Goal: Task Accomplishment & Management: Use online tool/utility

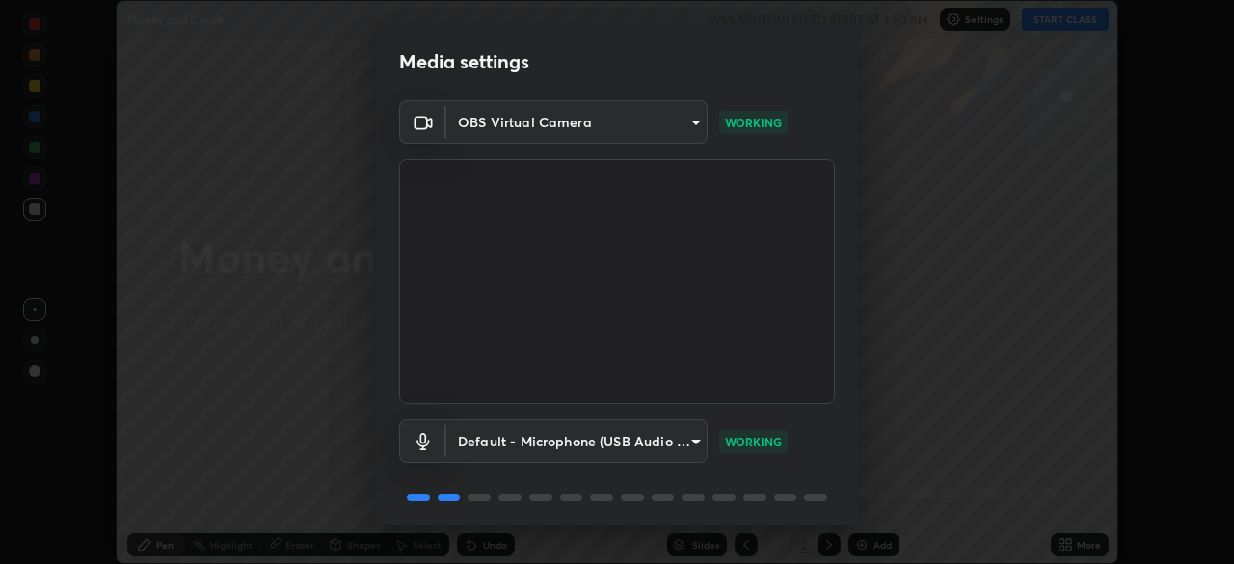
scroll to position [68, 0]
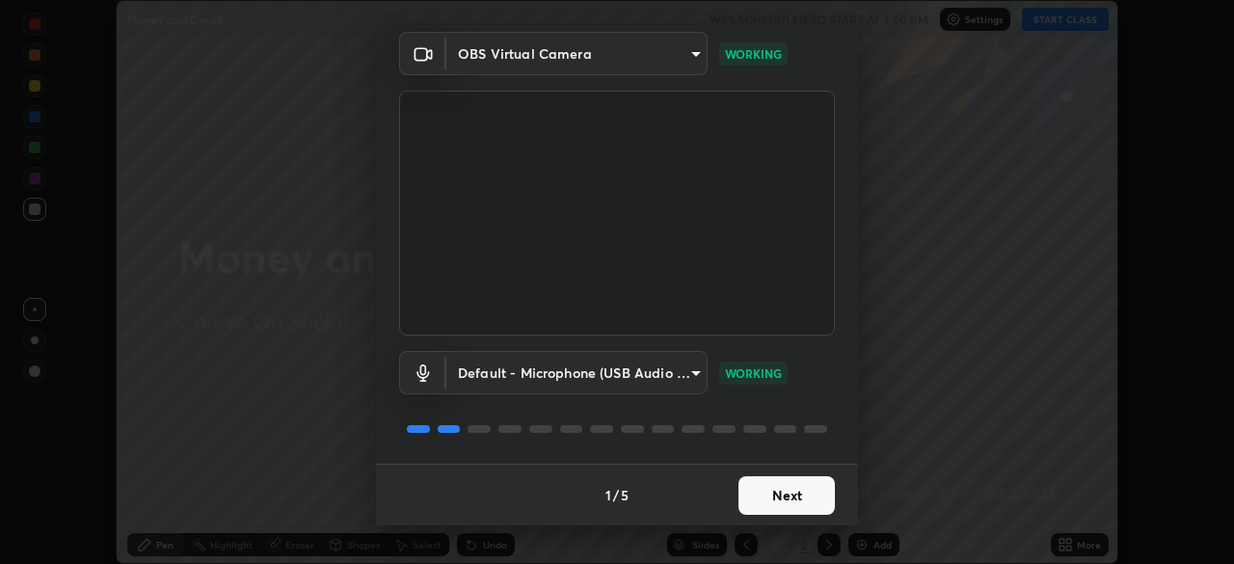
click at [801, 487] on button "Next" at bounding box center [786, 495] width 96 height 39
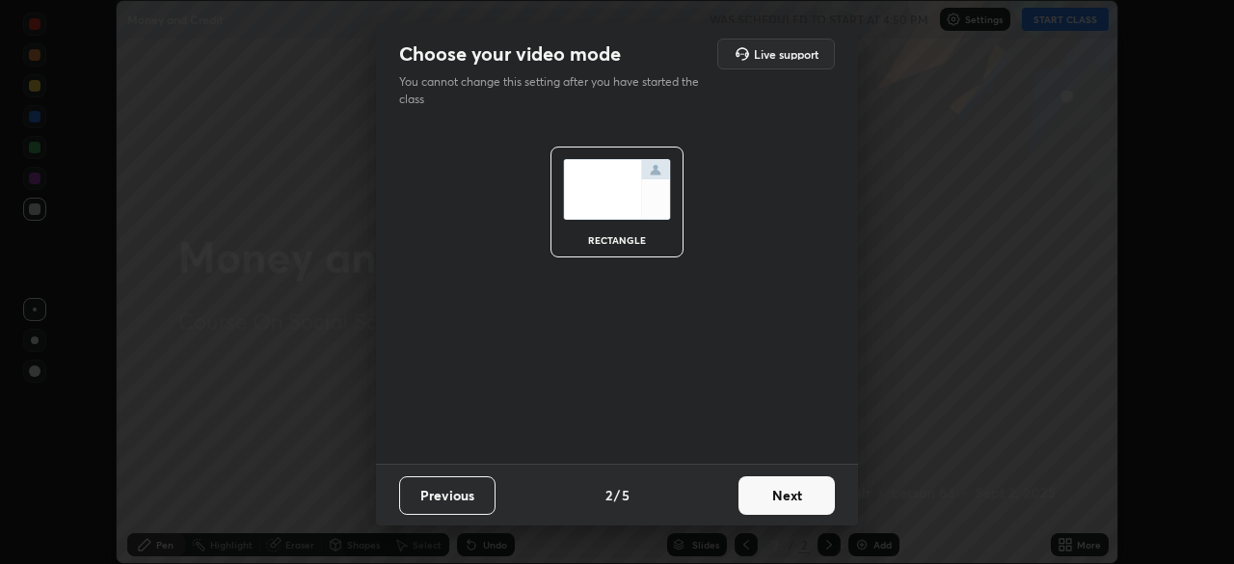
click at [792, 487] on button "Next" at bounding box center [786, 495] width 96 height 39
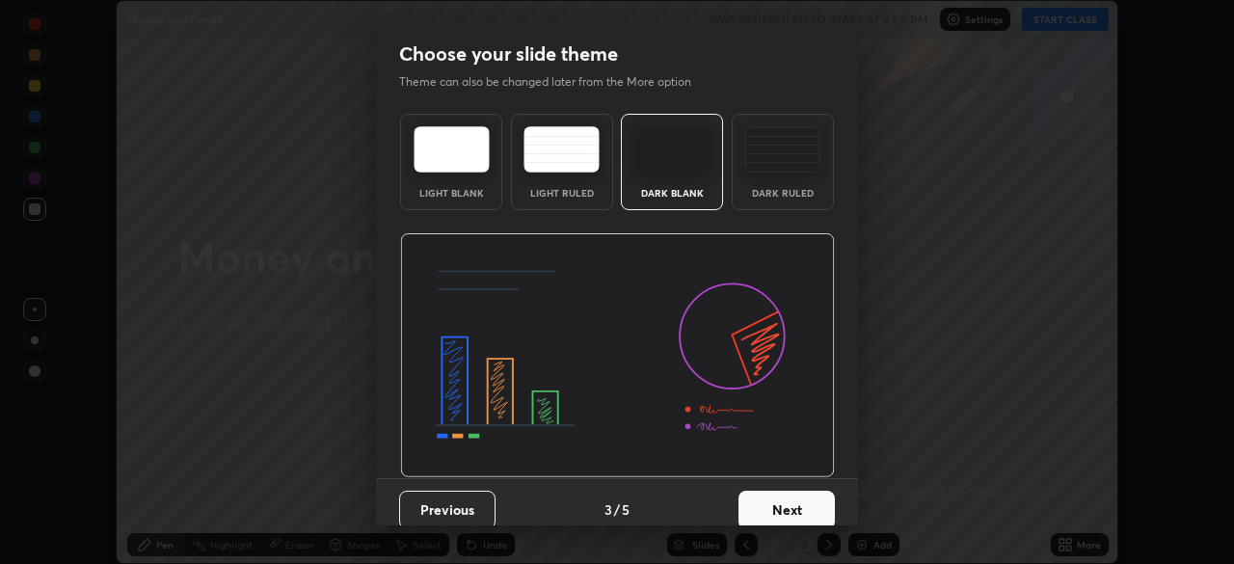
click at [794, 501] on button "Next" at bounding box center [786, 510] width 96 height 39
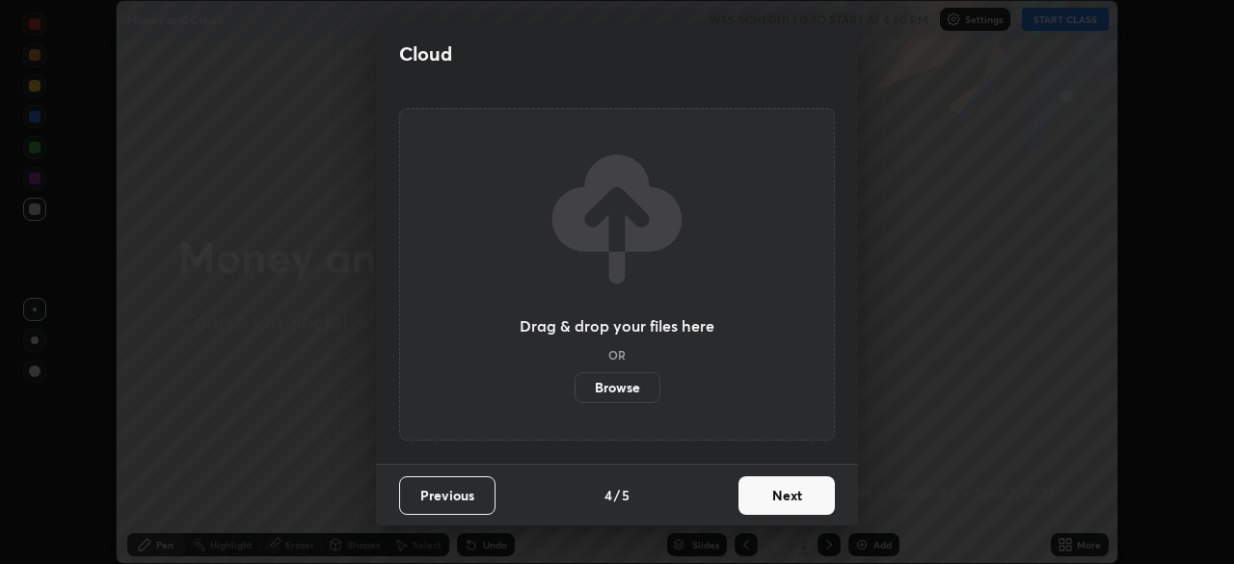
click at [798, 497] on button "Next" at bounding box center [786, 495] width 96 height 39
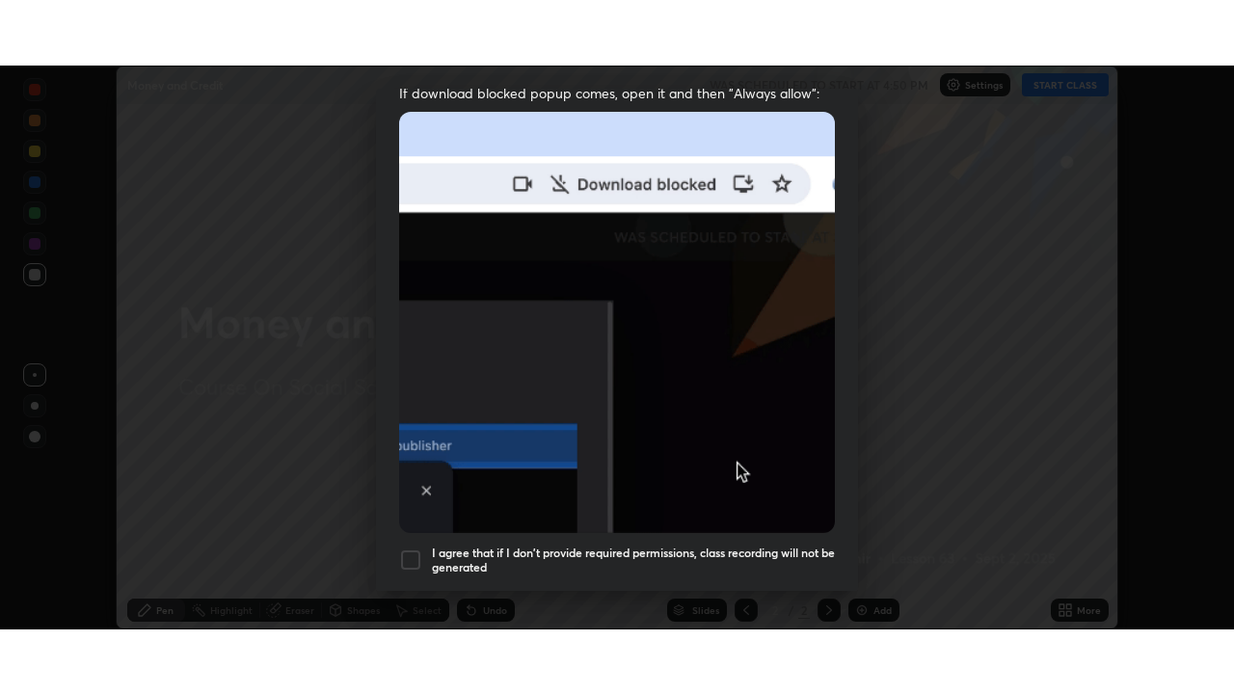
scroll to position [462, 0]
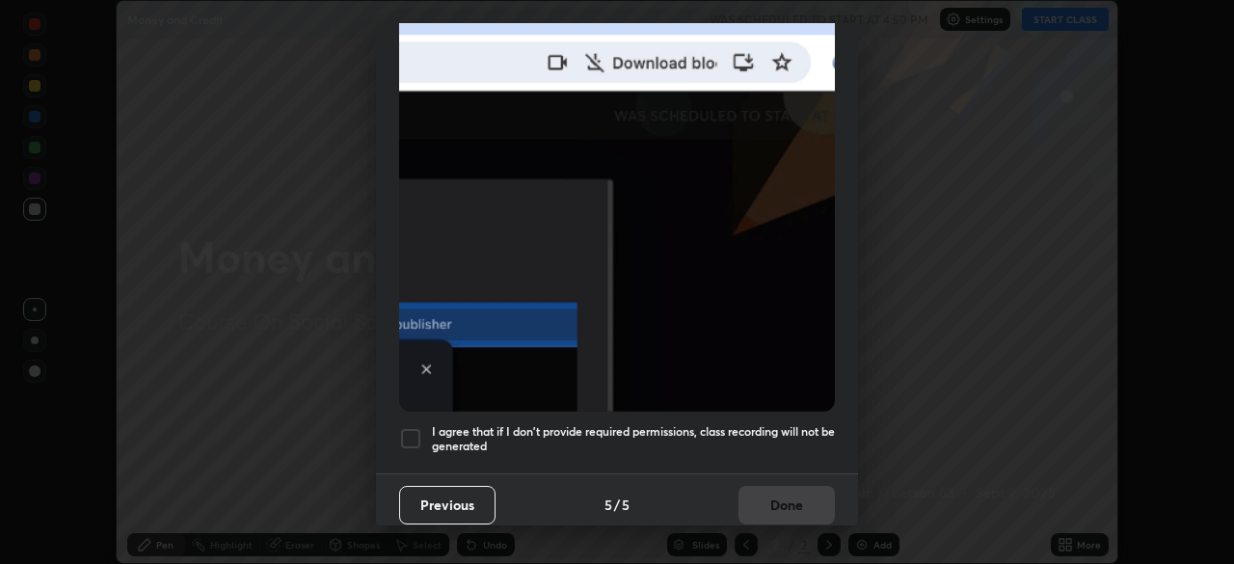
click at [407, 433] on div at bounding box center [410, 438] width 23 height 23
click at [783, 495] on button "Done" at bounding box center [786, 505] width 96 height 39
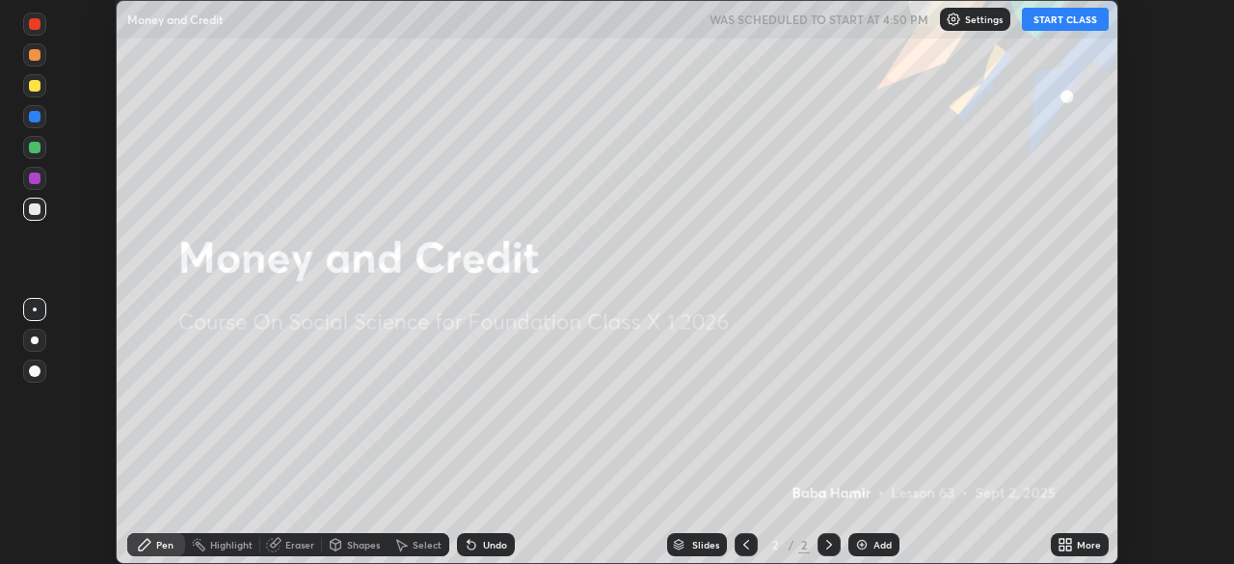
click at [1075, 18] on button "START CLASS" at bounding box center [1065, 19] width 87 height 23
click at [1080, 547] on div "More" at bounding box center [1089, 545] width 24 height 10
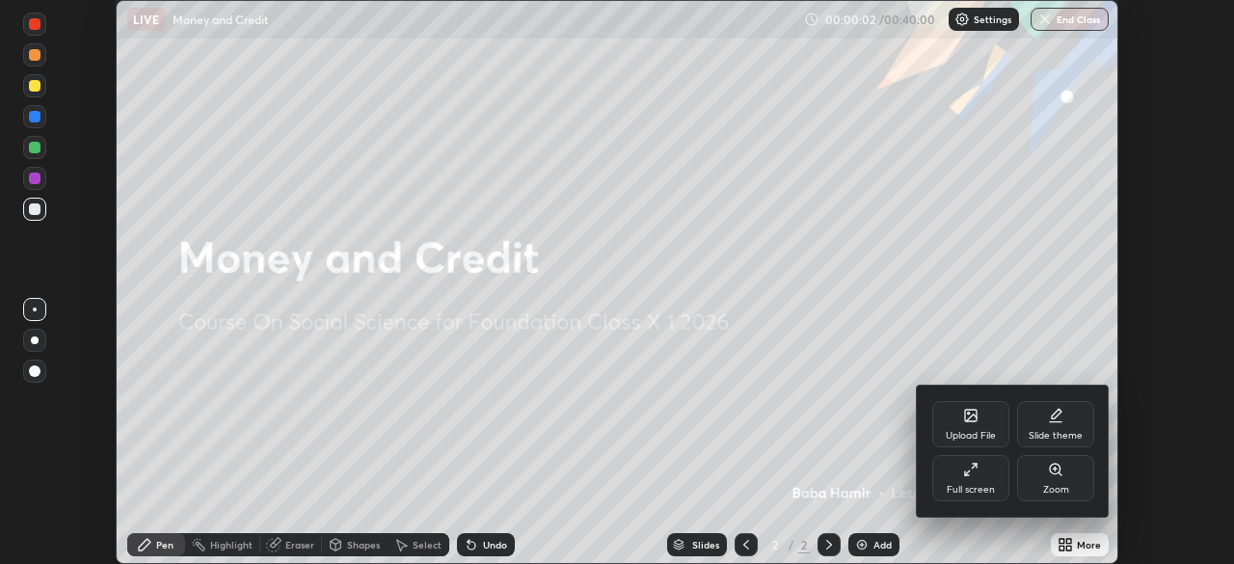
click at [973, 476] on icon at bounding box center [970, 469] width 15 height 15
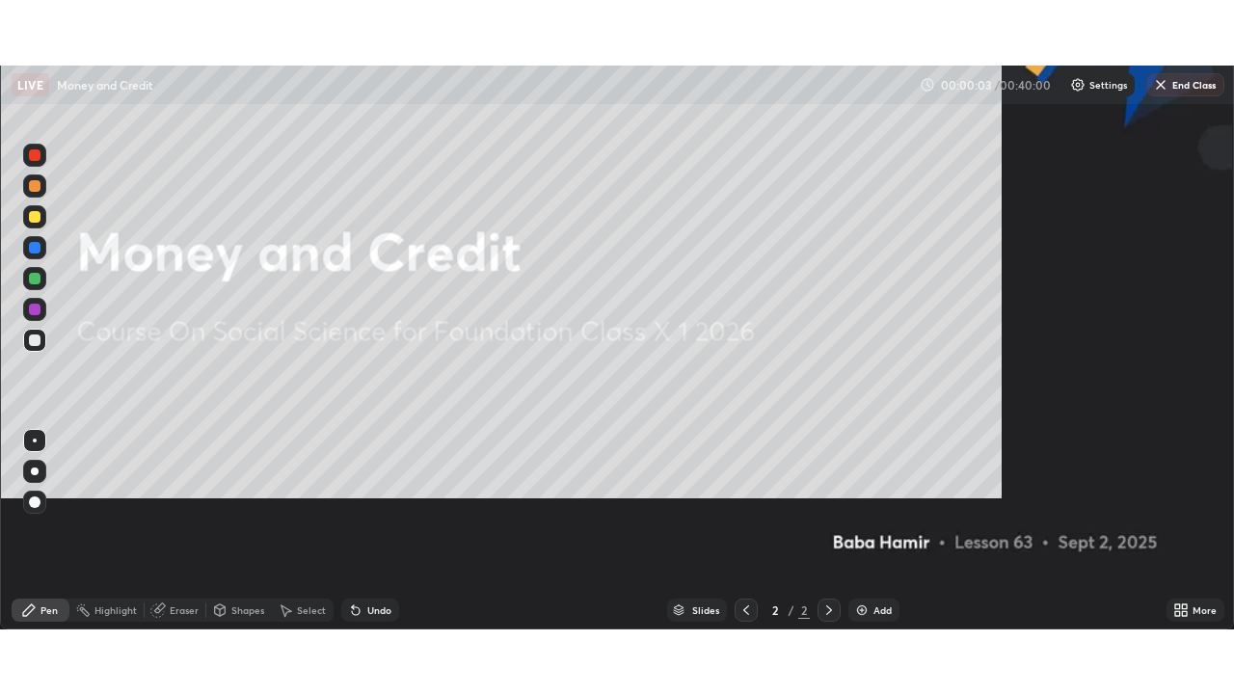
scroll to position [694, 1234]
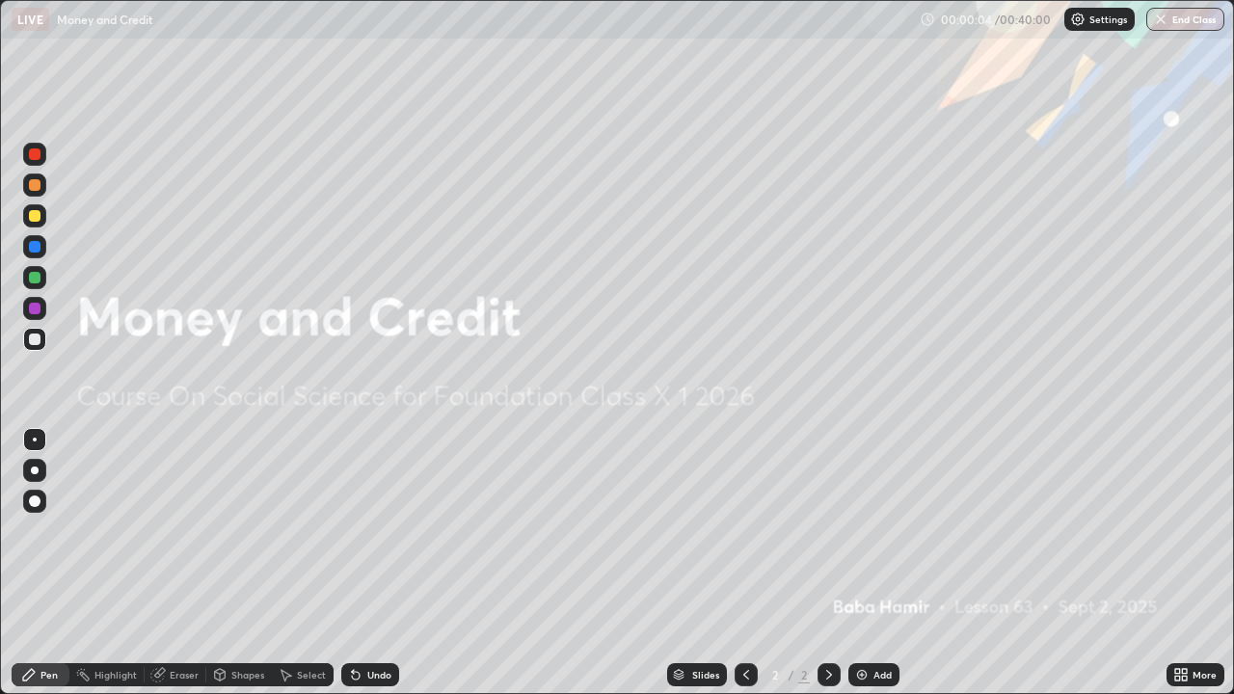
click at [875, 563] on div "Add" at bounding box center [882, 675] width 18 height 10
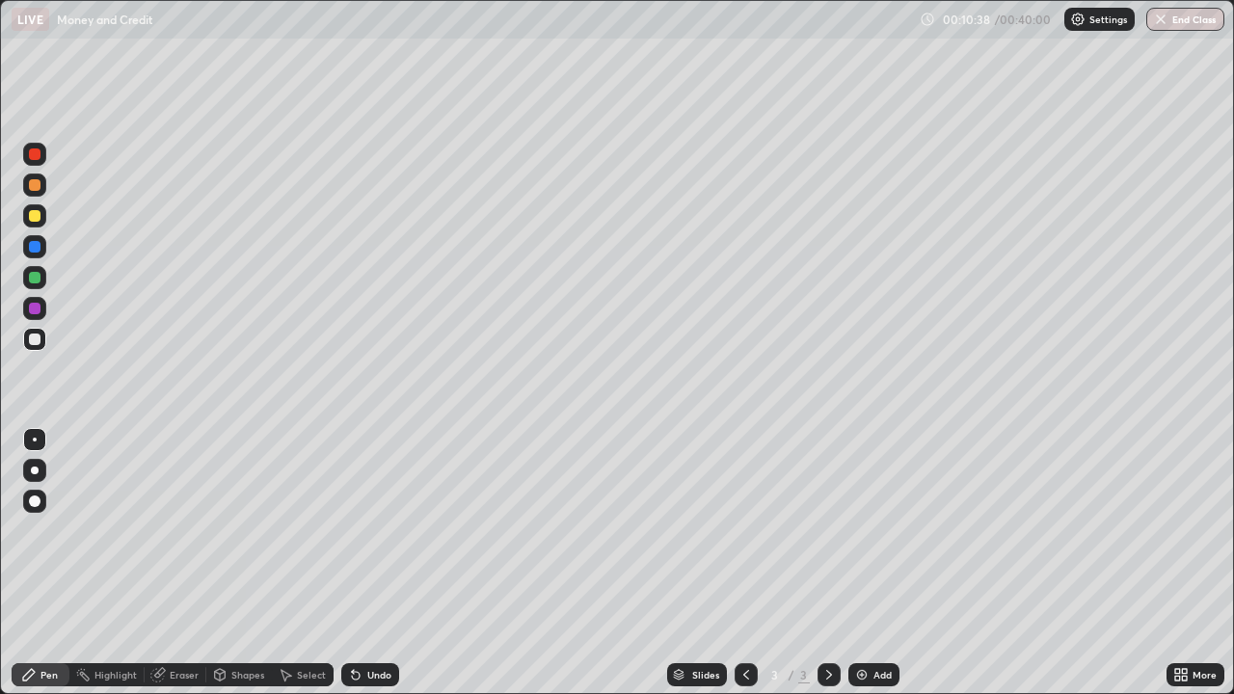
click at [881, 563] on div "Add" at bounding box center [882, 675] width 18 height 10
click at [181, 563] on div "Eraser" at bounding box center [184, 675] width 29 height 10
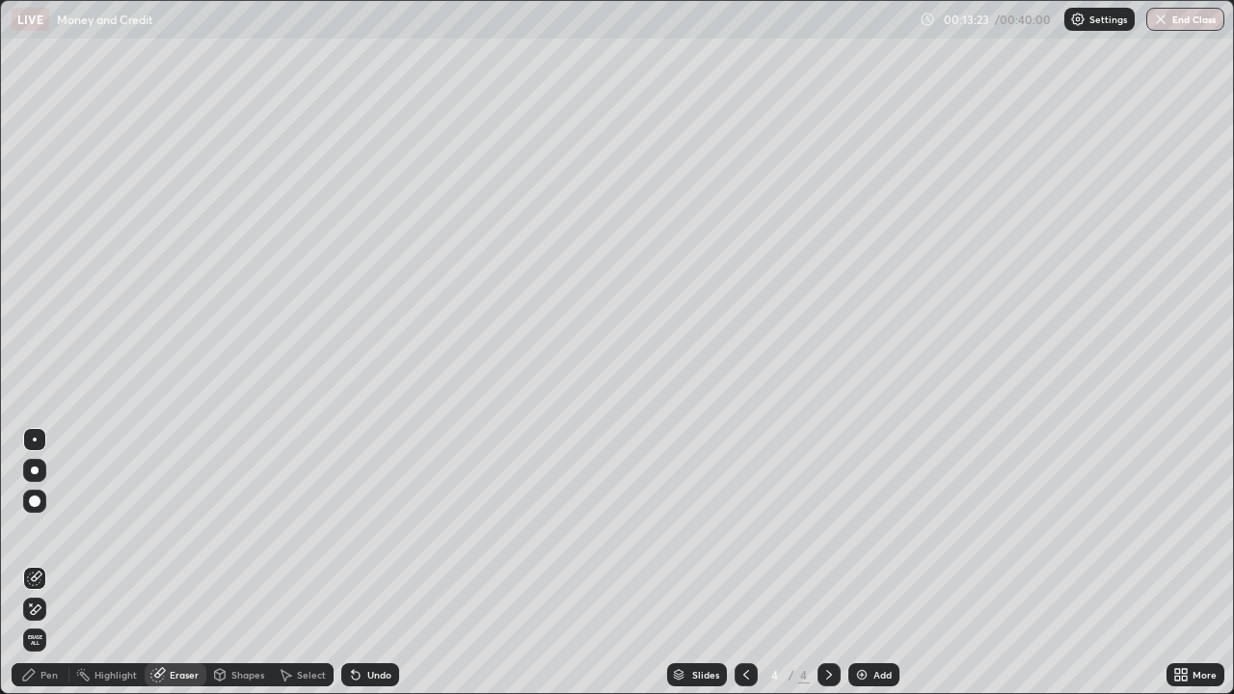
click at [57, 563] on div "Pen" at bounding box center [41, 674] width 58 height 23
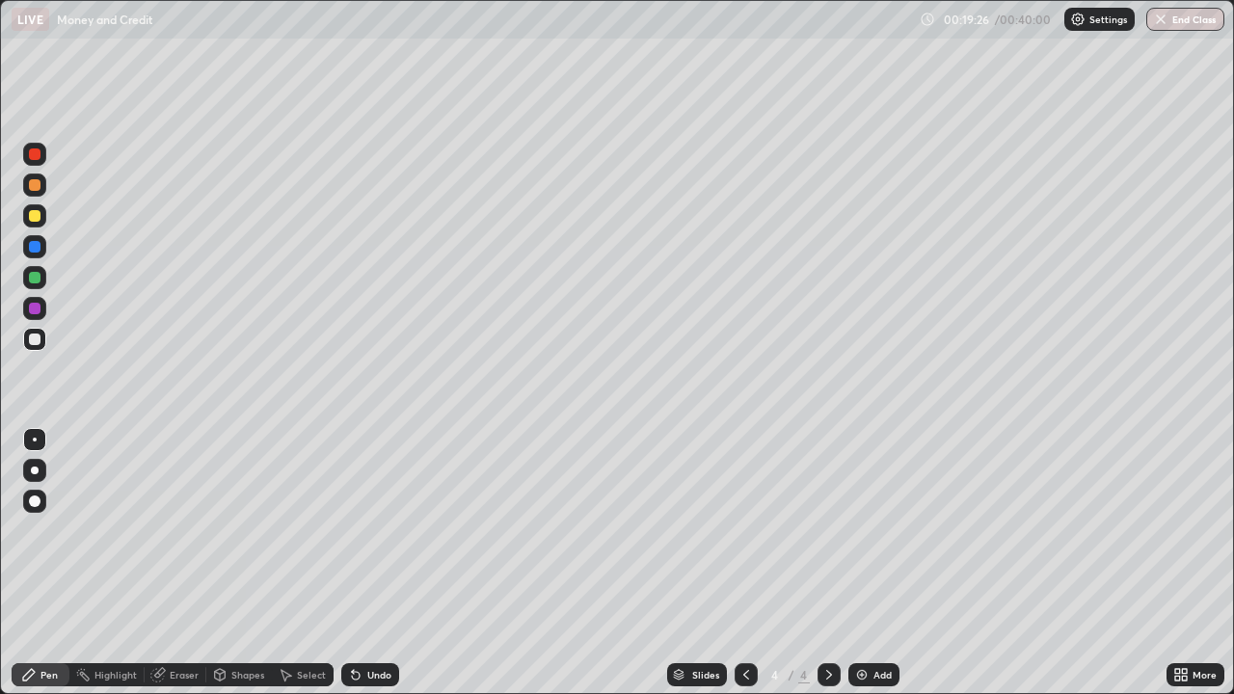
click at [876, 563] on div "Add" at bounding box center [882, 675] width 18 height 10
click at [174, 563] on div "Eraser" at bounding box center [184, 675] width 29 height 10
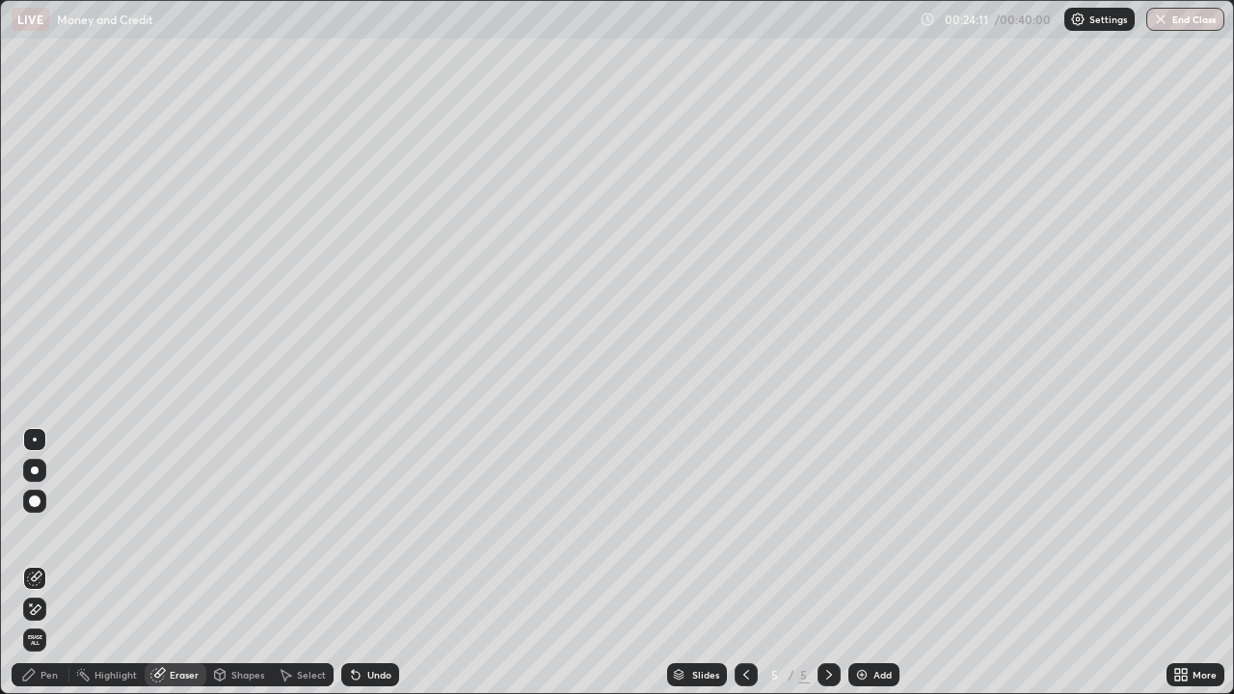
click at [51, 563] on div "Pen" at bounding box center [48, 675] width 17 height 10
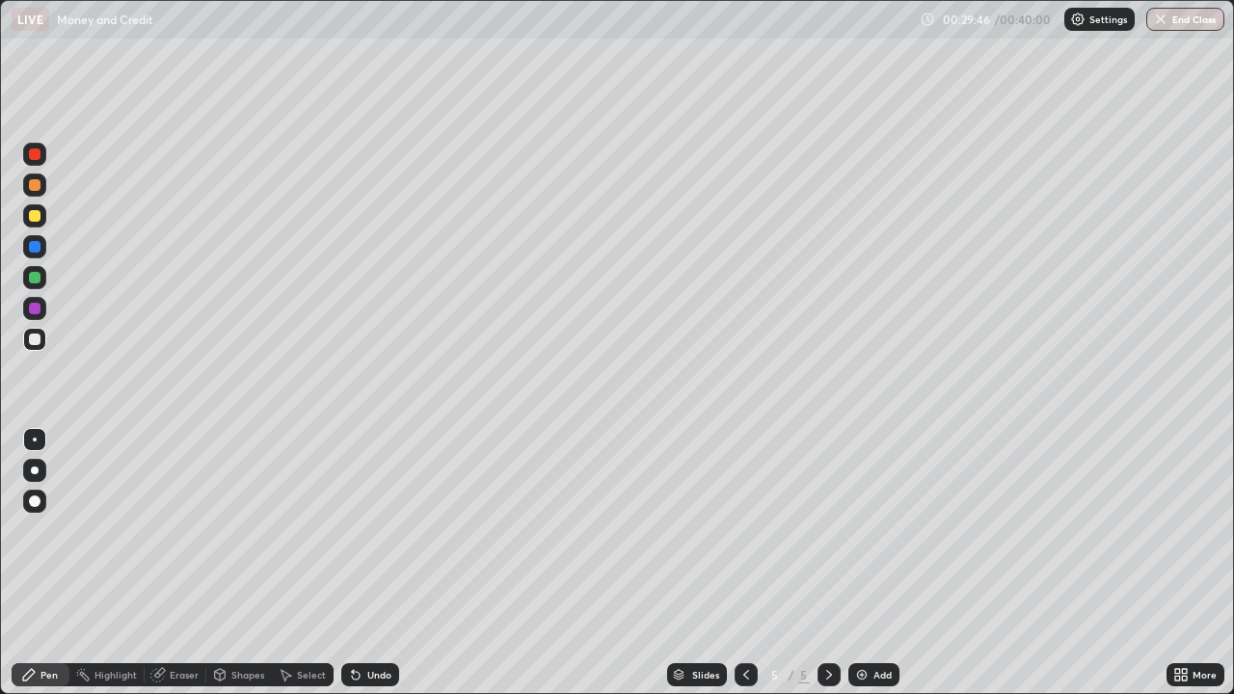
click at [873, 563] on div "Add" at bounding box center [882, 675] width 18 height 10
click at [185, 563] on div "Eraser" at bounding box center [184, 675] width 29 height 10
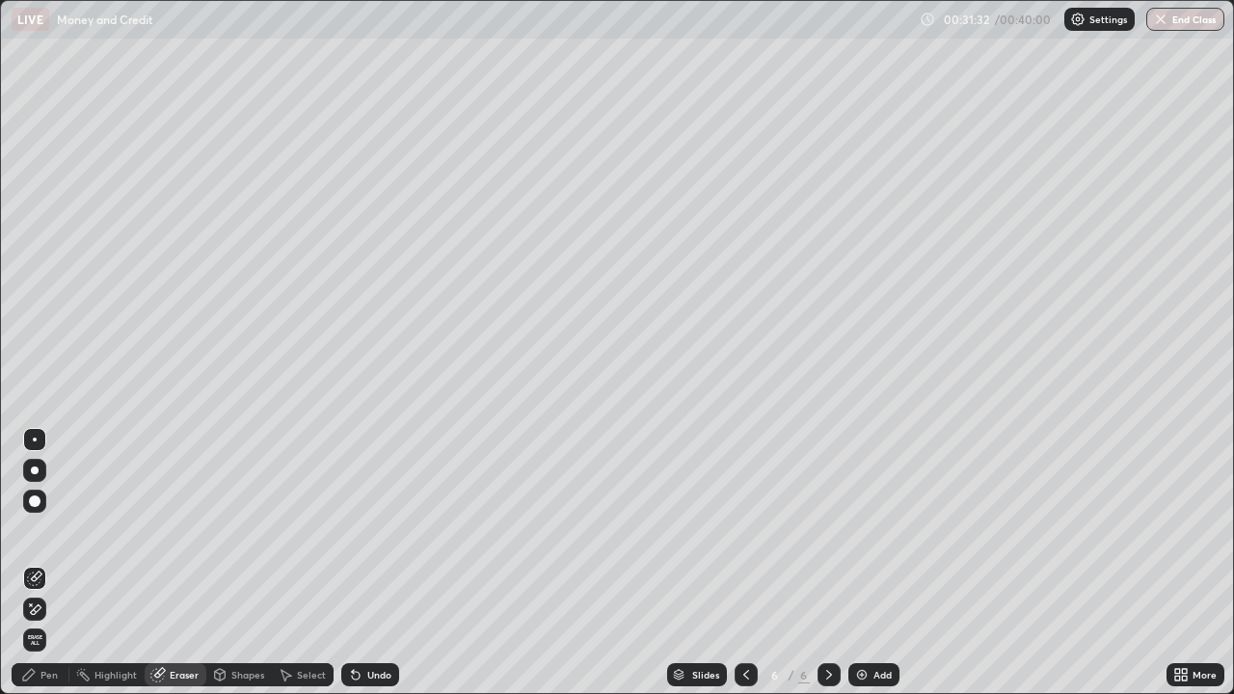
click at [48, 563] on div "Pen" at bounding box center [48, 675] width 17 height 10
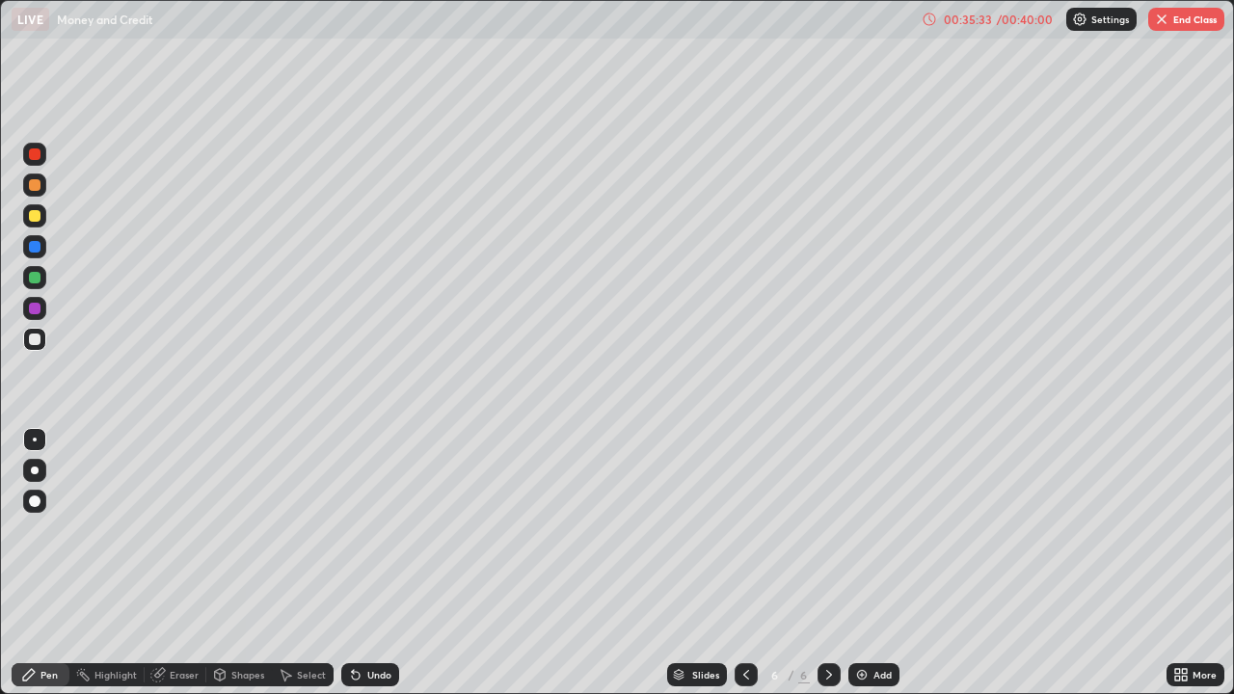
click at [869, 563] on div "Add" at bounding box center [873, 674] width 51 height 23
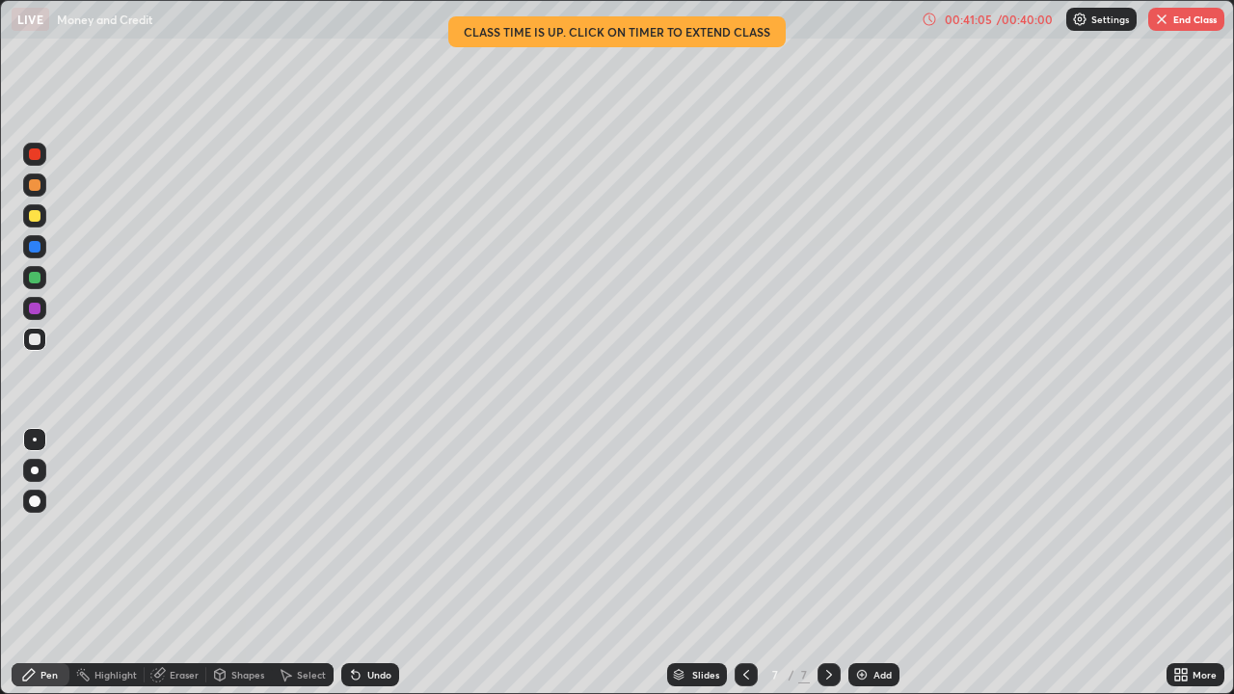
click at [1199, 27] on button "End Class" at bounding box center [1186, 19] width 76 height 23
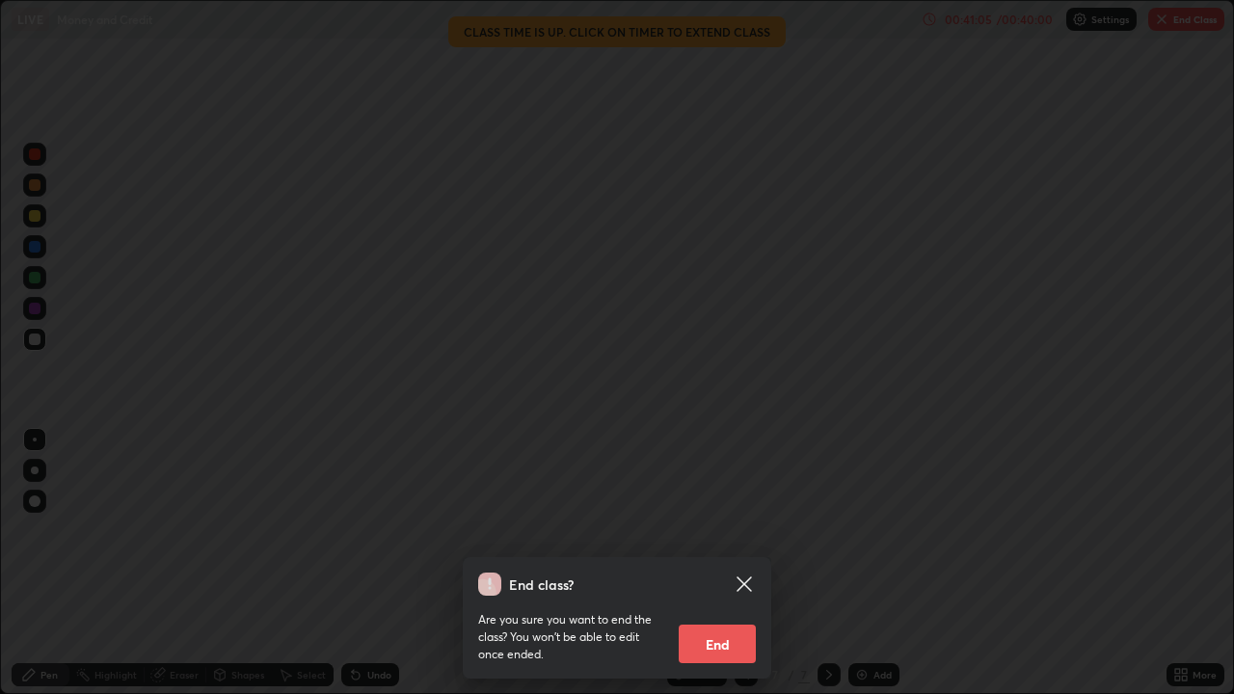
click at [1173, 18] on div at bounding box center [617, 347] width 1234 height 694
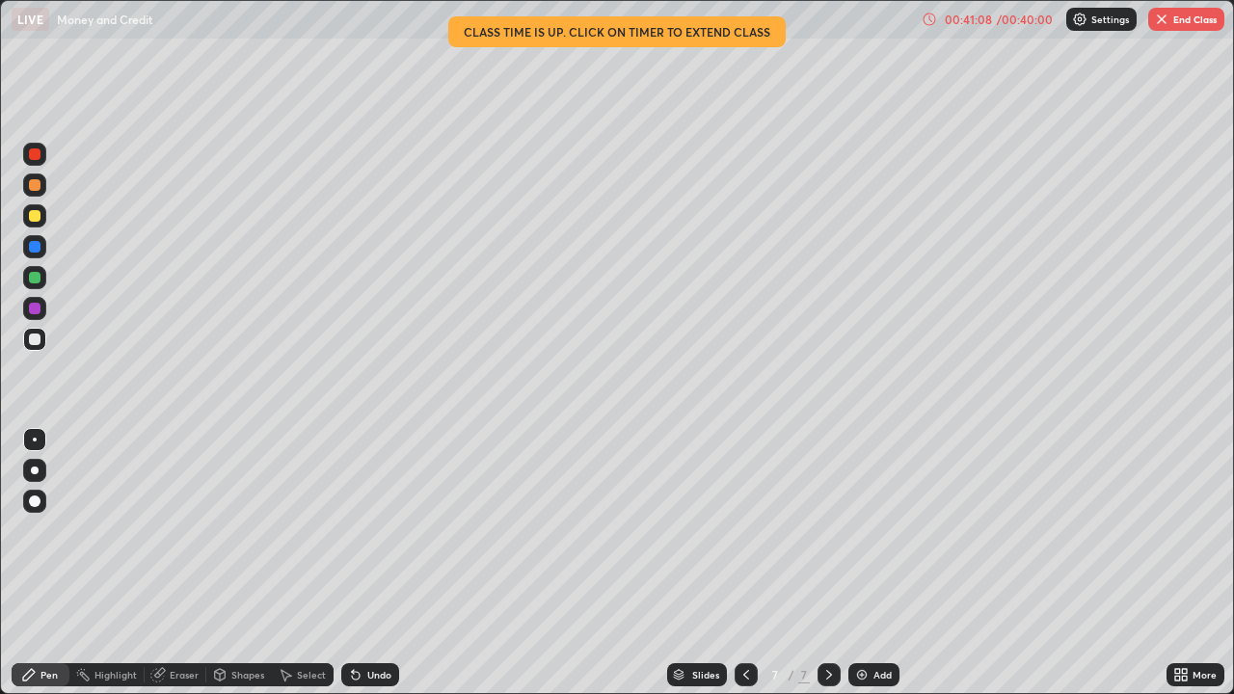
click at [1159, 16] on img "button" at bounding box center [1161, 19] width 15 height 15
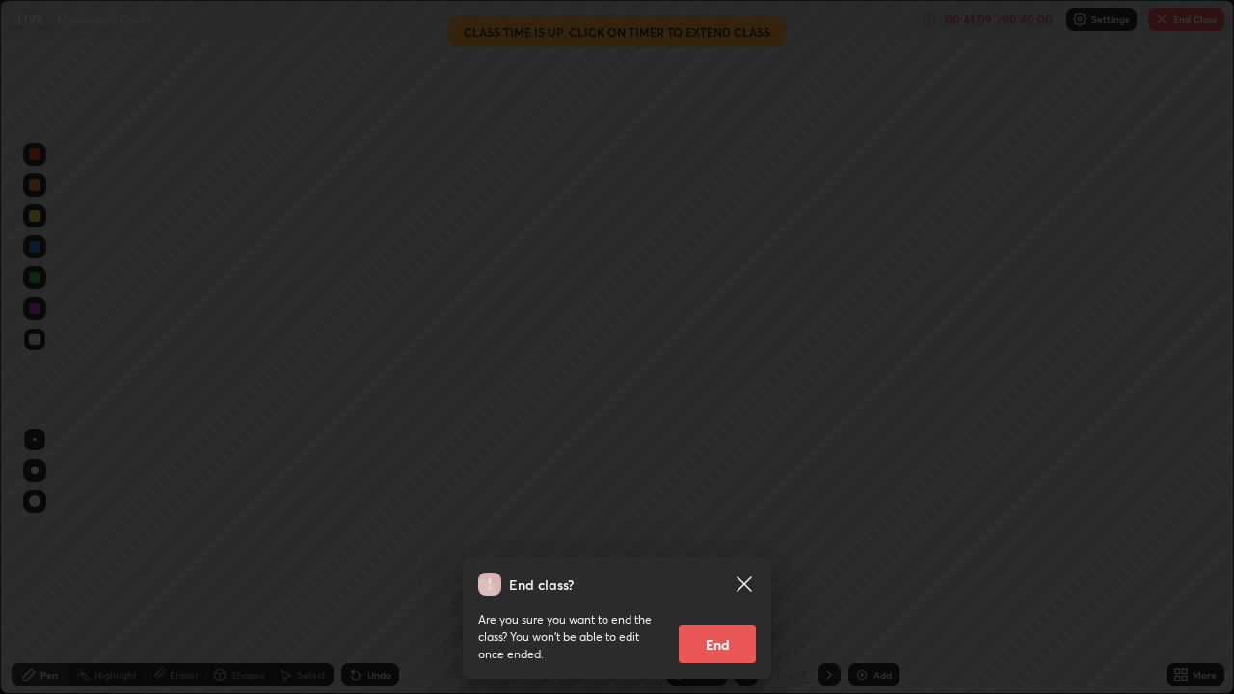
click at [716, 563] on button "End" at bounding box center [717, 644] width 77 height 39
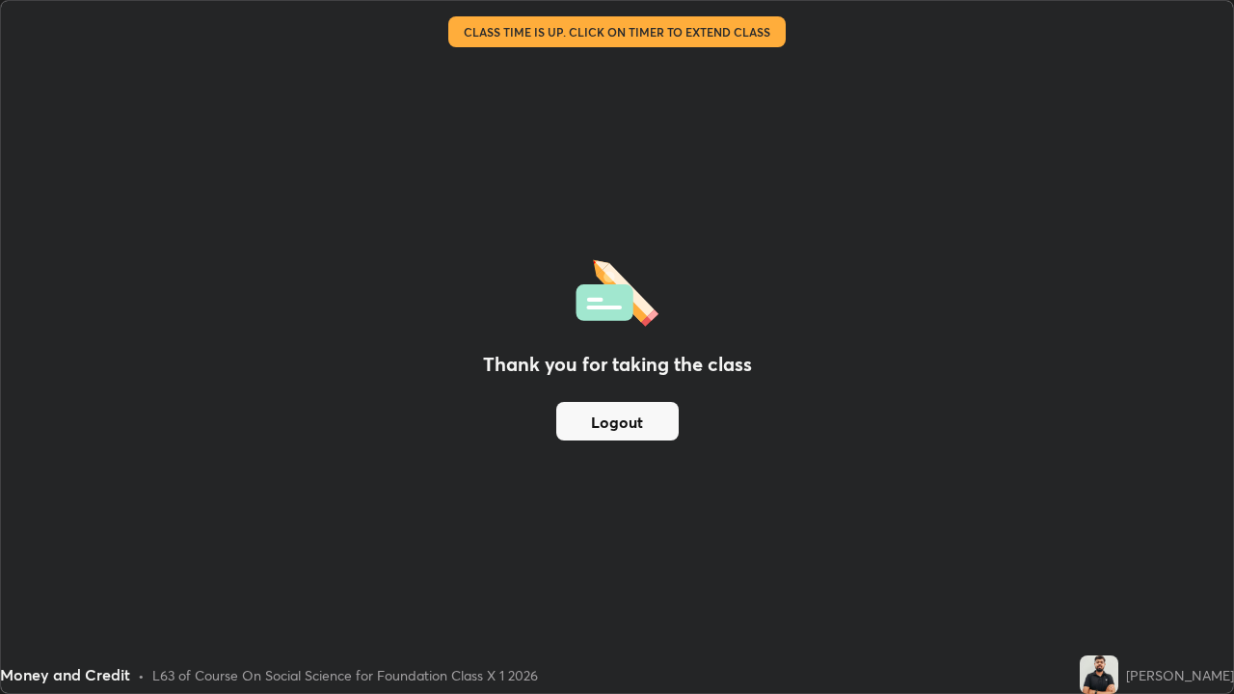
click at [953, 194] on div "Thank you for taking the class Logout" at bounding box center [617, 347] width 1232 height 692
click at [637, 429] on button "Logout" at bounding box center [617, 421] width 122 height 39
click at [950, 250] on div "Thank you for taking the class Logout" at bounding box center [617, 347] width 1232 height 692
click at [961, 266] on div "Thank you for taking the class Logout" at bounding box center [617, 347] width 1232 height 692
click at [952, 304] on div "Thank you for taking the class Logout" at bounding box center [617, 347] width 1232 height 692
